Goal: Information Seeking & Learning: Learn about a topic

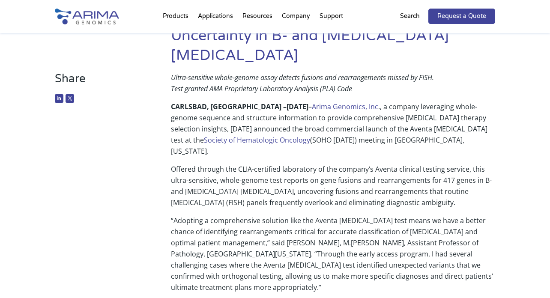
scroll to position [128, 0]
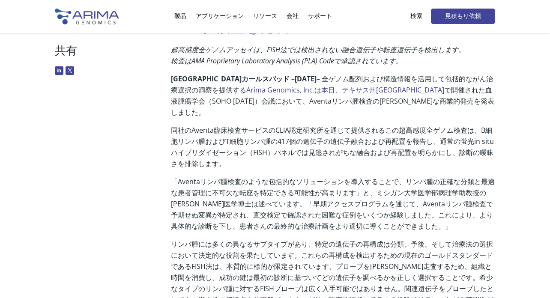
click at [374, 138] on font "同社のAventa臨床検査サービスのCLIA認定研究所を通じて提供されるこの超高感度全ゲノム検査は、B細胞リンパ腫およびT細胞リンパ腫の417個の遺伝子の遺伝…" at bounding box center [332, 146] width 323 height 43
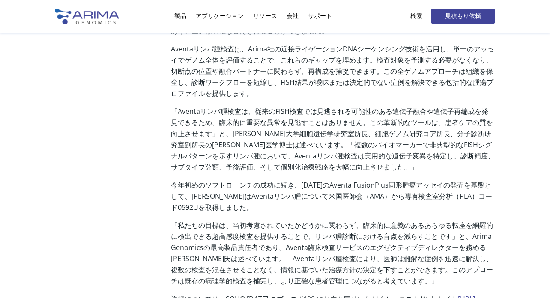
scroll to position [0, 0]
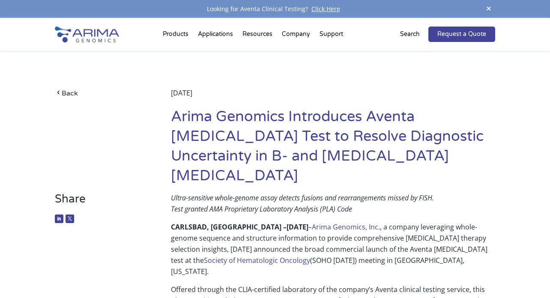
click at [358, 192] on p "Ultra-sensitive whole-genome assay detects fusions and rearrangements missed by…" at bounding box center [333, 206] width 324 height 29
click at [67, 96] on link "Back" at bounding box center [101, 93] width 92 height 12
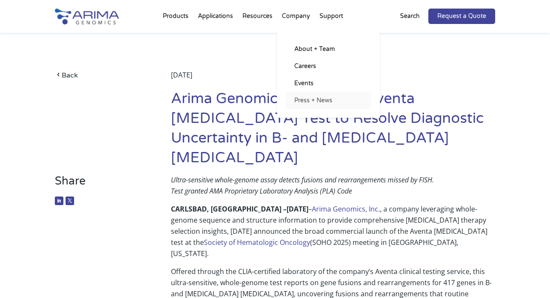
click at [305, 101] on link "Press + News" at bounding box center [329, 100] width 86 height 17
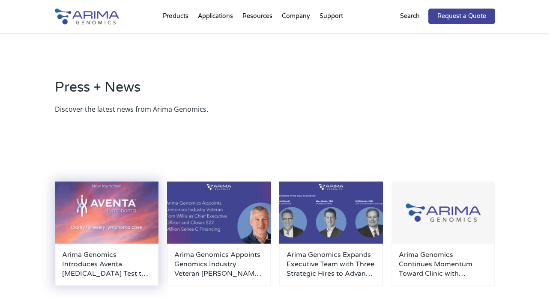
click at [107, 214] on img at bounding box center [106, 213] width 103 height 62
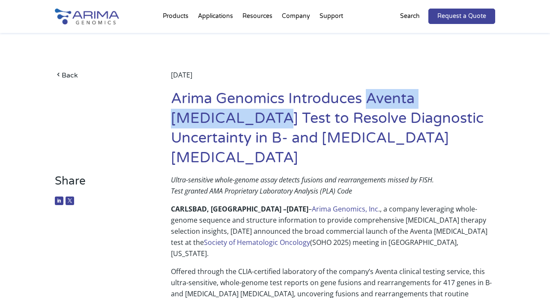
drag, startPoint x: 367, startPoint y: 99, endPoint x: 280, endPoint y: 118, distance: 89.0
click at [280, 118] on h1 "Arima Genomics Introduces Aventa [MEDICAL_DATA] Test to Resolve Diagnostic Unce…" at bounding box center [333, 131] width 324 height 85
copy h1 "Aventa [MEDICAL_DATA] Test"
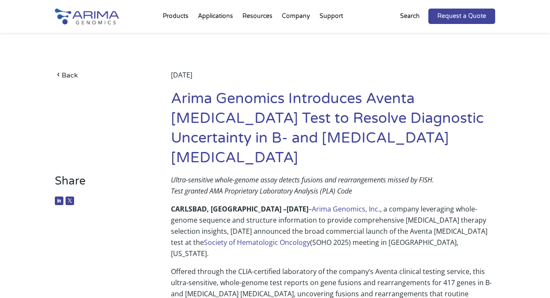
click at [417, 174] on p "Ultra-sensitive whole-genome assay detects fusions and rearrangements missed by…" at bounding box center [333, 188] width 324 height 29
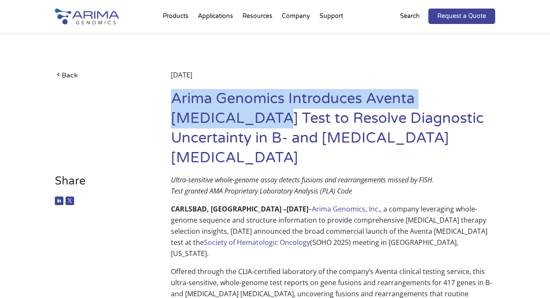
drag, startPoint x: 176, startPoint y: 95, endPoint x: 281, endPoint y: 116, distance: 107.6
click at [280, 116] on h1 "Arima Genomics Introduces Aventa [MEDICAL_DATA] Test to Resolve Diagnostic Unce…" at bounding box center [333, 131] width 324 height 85
copy h1 "Arima Genomics Introduces Aventa [MEDICAL_DATA] Test"
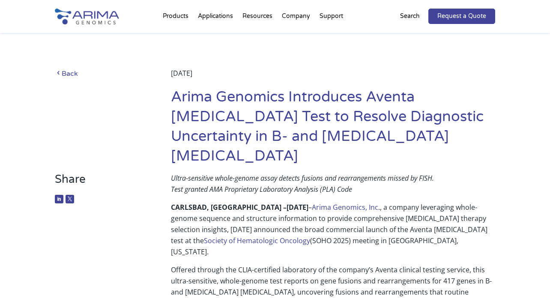
scroll to position [0, 0]
